Goal: Find specific page/section: Find specific page/section

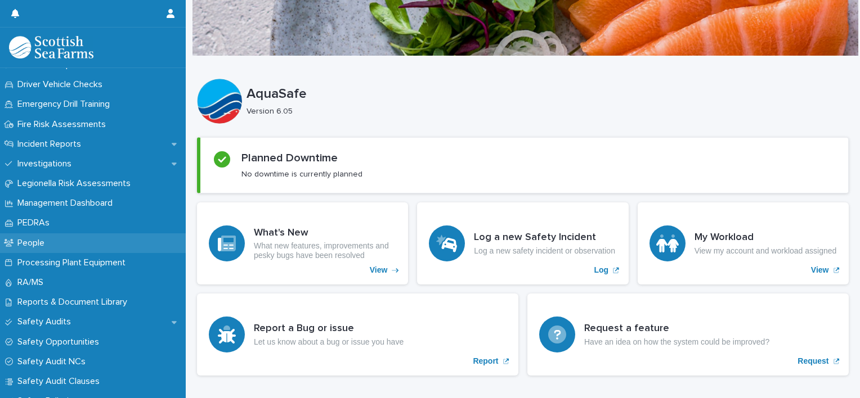
scroll to position [394, 0]
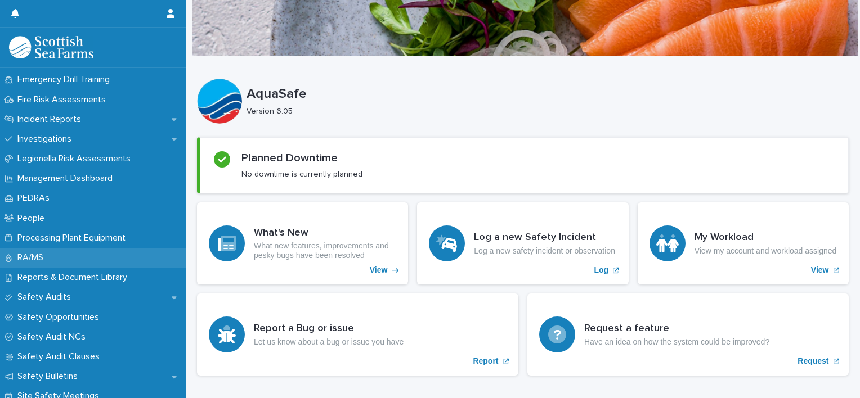
click at [109, 262] on div "RA/MS" at bounding box center [93, 258] width 186 height 20
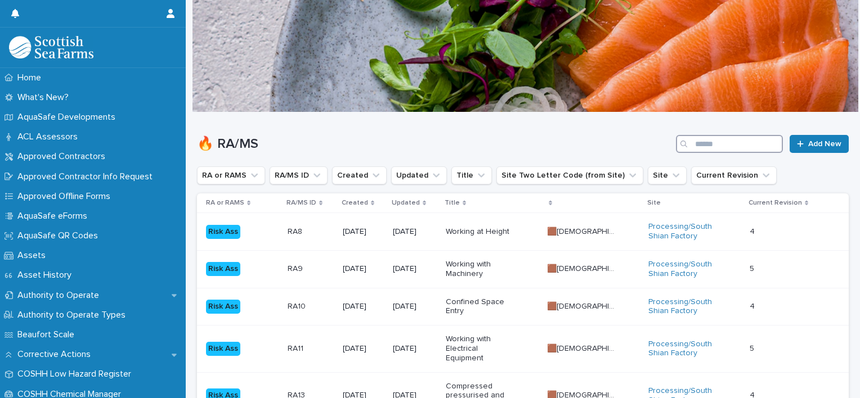
click at [709, 143] on input "Search" at bounding box center [729, 144] width 107 height 18
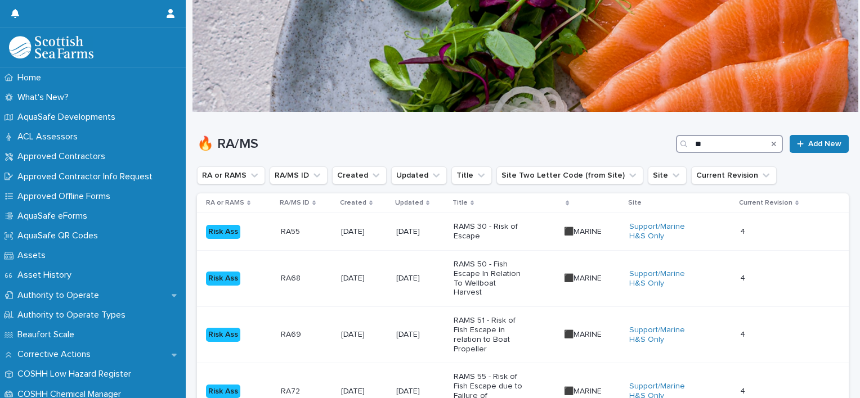
type input "*"
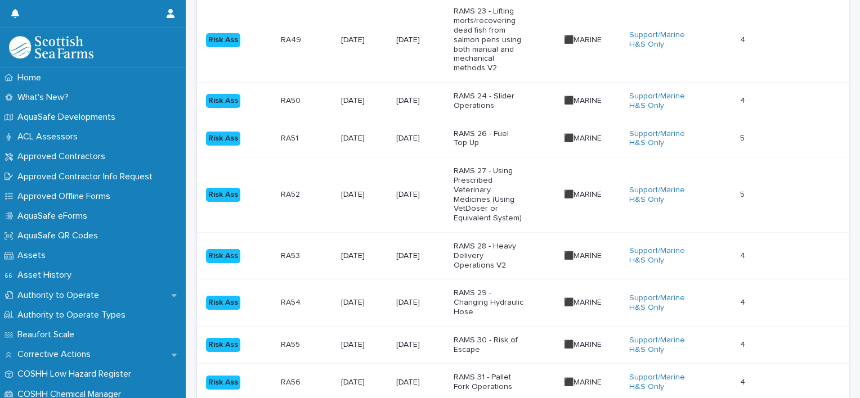
scroll to position [1238, 0]
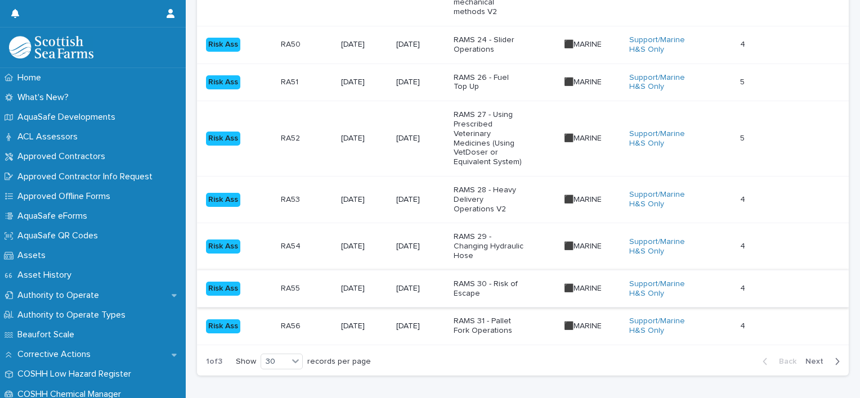
type input "******"
click at [834, 357] on icon "button" at bounding box center [836, 362] width 5 height 10
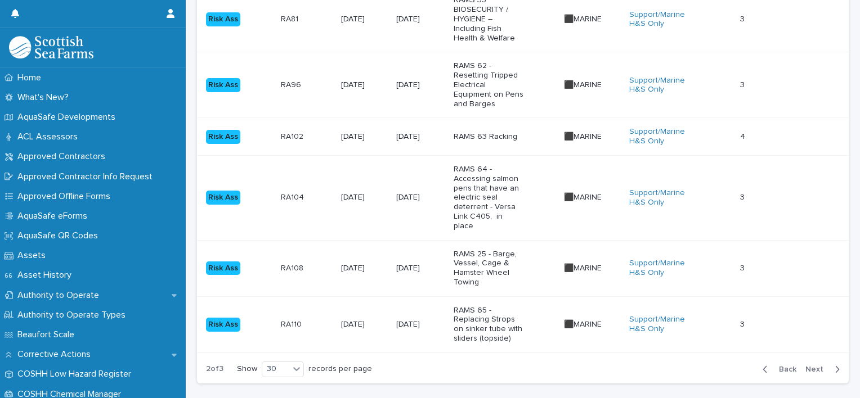
scroll to position [1389, 0]
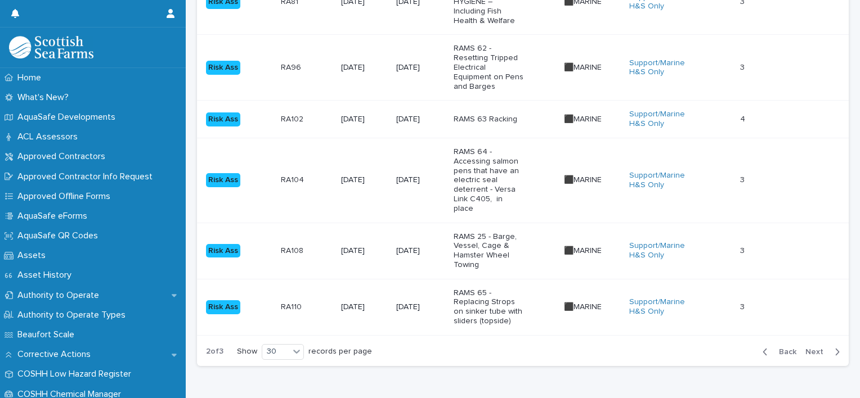
click at [830, 347] on div "button" at bounding box center [835, 352] width 10 height 10
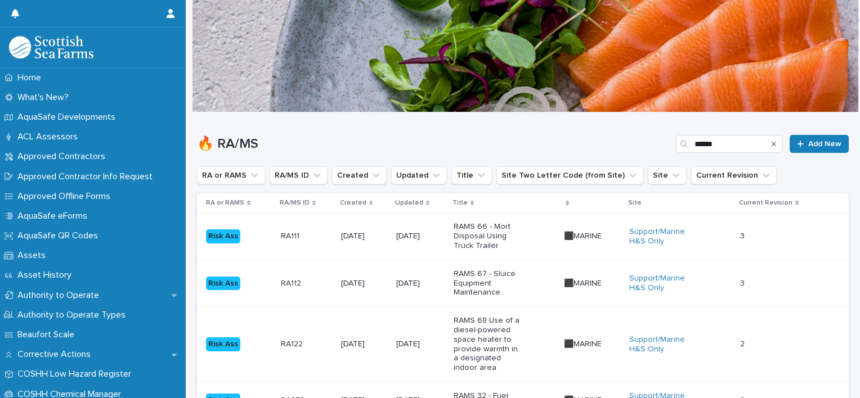
click at [771, 146] on icon "Search" at bounding box center [773, 144] width 5 height 7
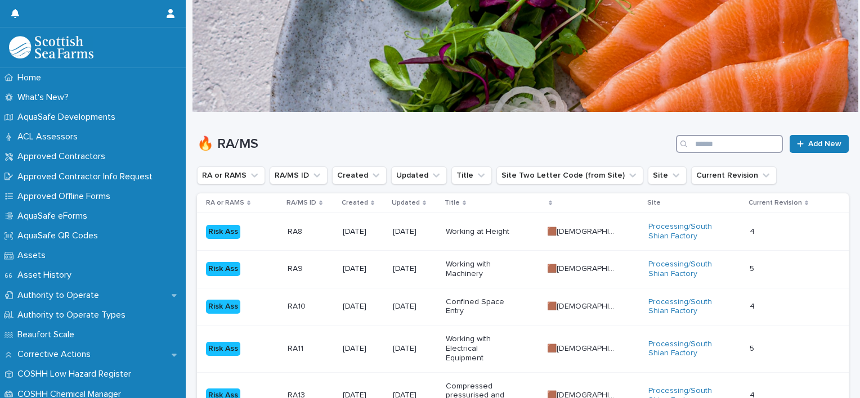
click at [739, 141] on input "Search" at bounding box center [729, 144] width 107 height 18
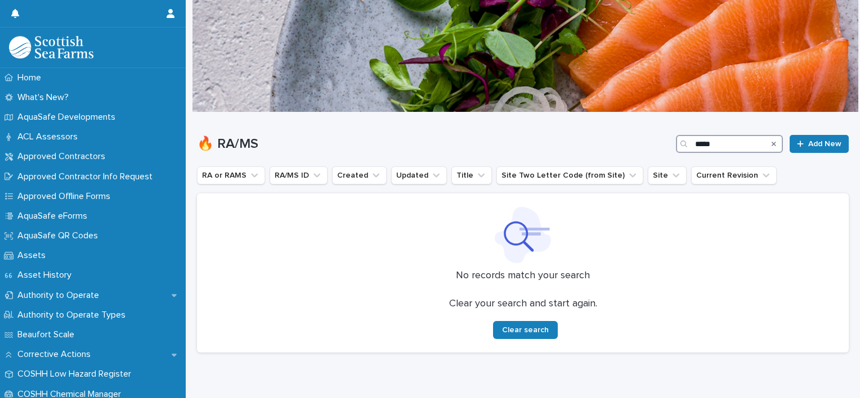
type input "*****"
